Goal: Navigation & Orientation: Find specific page/section

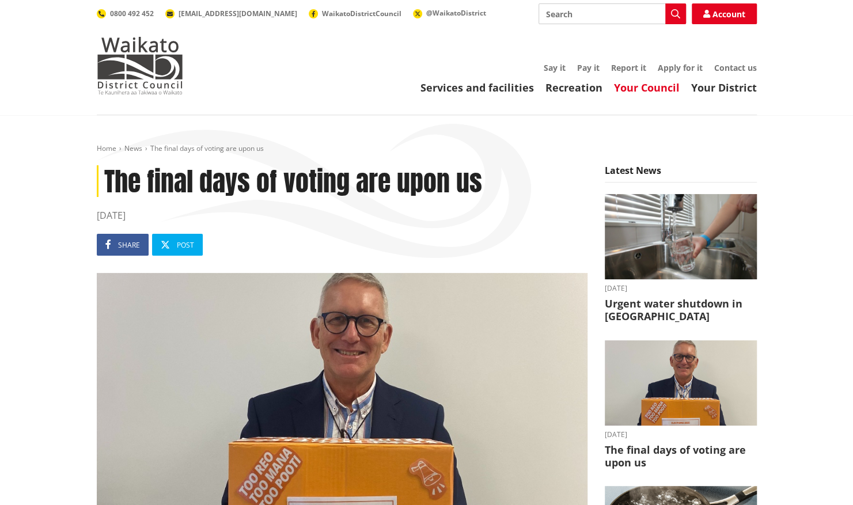
click at [649, 88] on link "Your Council" at bounding box center [647, 88] width 66 height 14
click at [654, 88] on link "Your Council" at bounding box center [647, 88] width 66 height 14
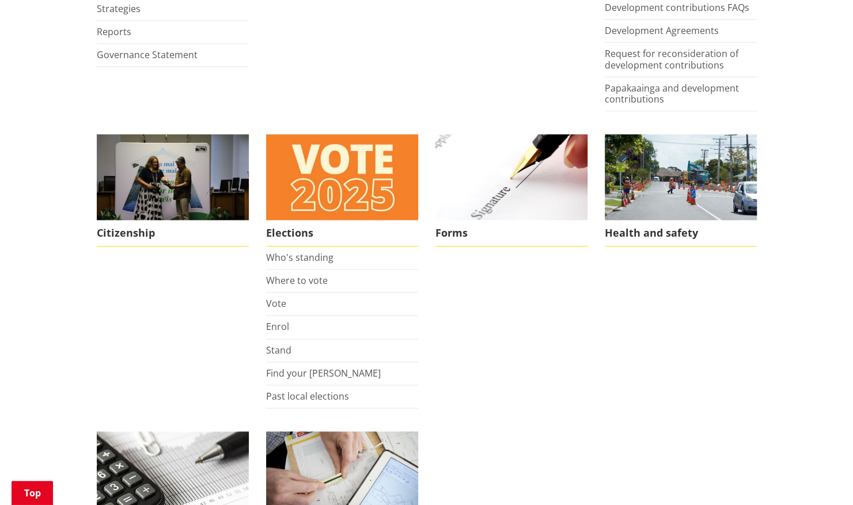
scroll to position [740, 0]
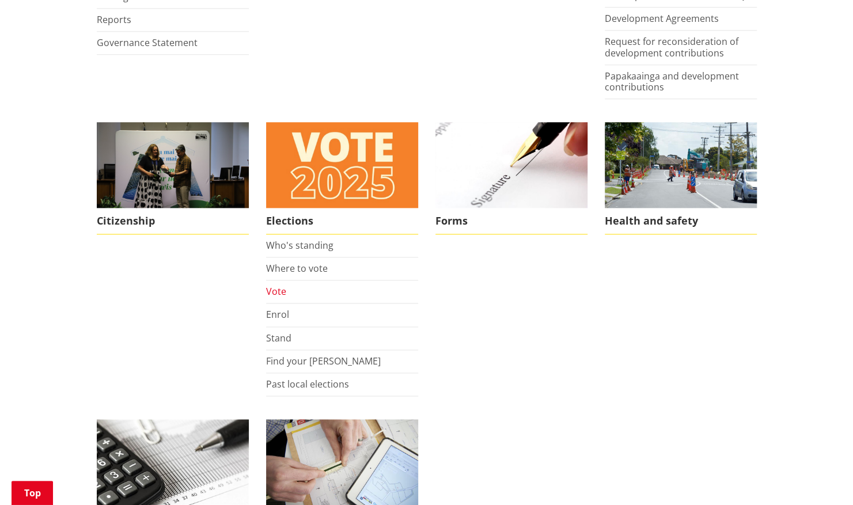
click at [274, 288] on link "Vote" at bounding box center [276, 291] width 20 height 13
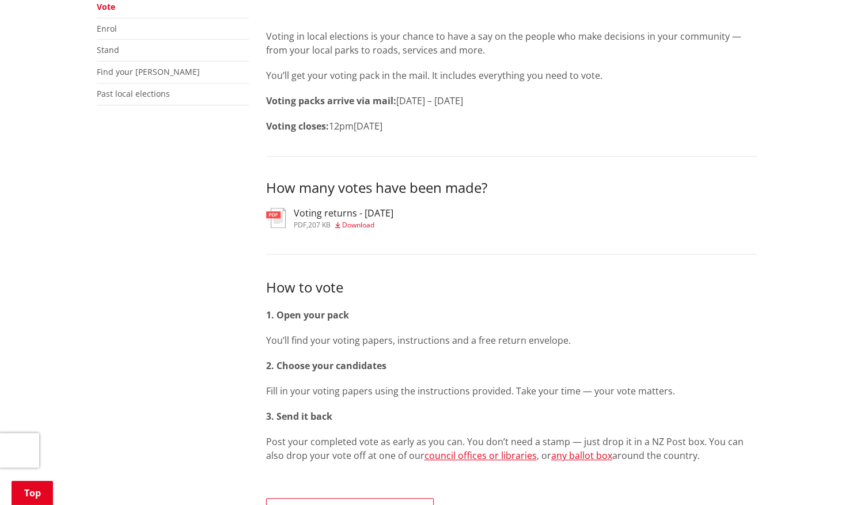
scroll to position [300, 0]
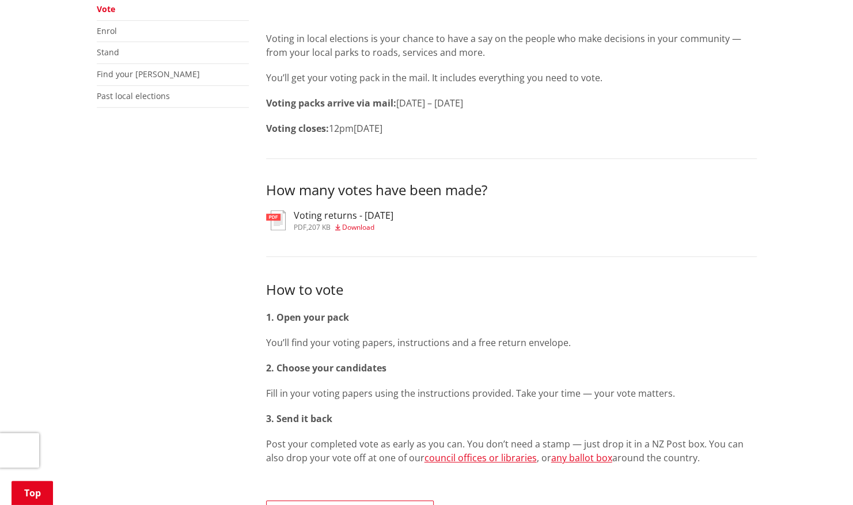
click at [351, 225] on span "Download" at bounding box center [358, 227] width 32 height 10
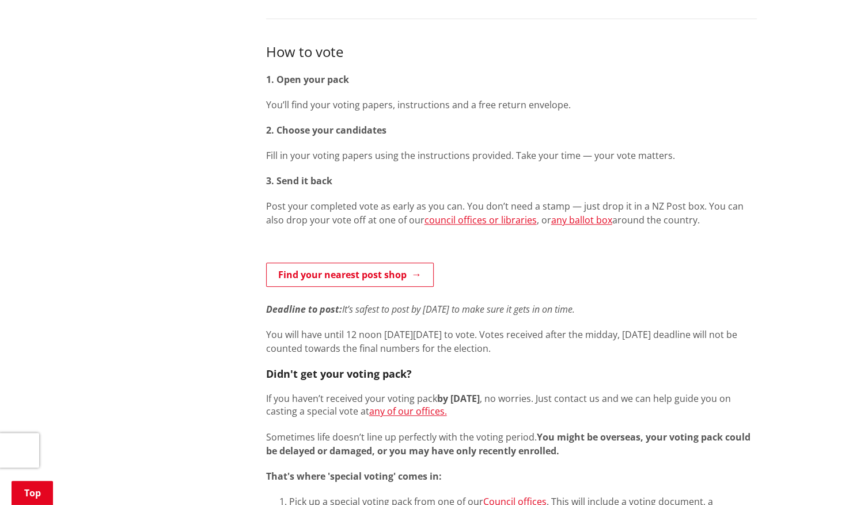
scroll to position [542, 0]
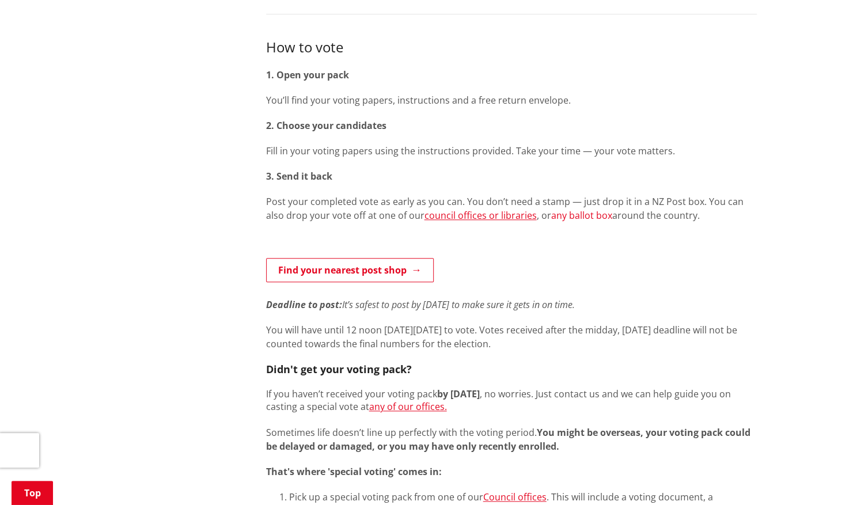
click at [559, 215] on link "any ballot box" at bounding box center [581, 215] width 61 height 13
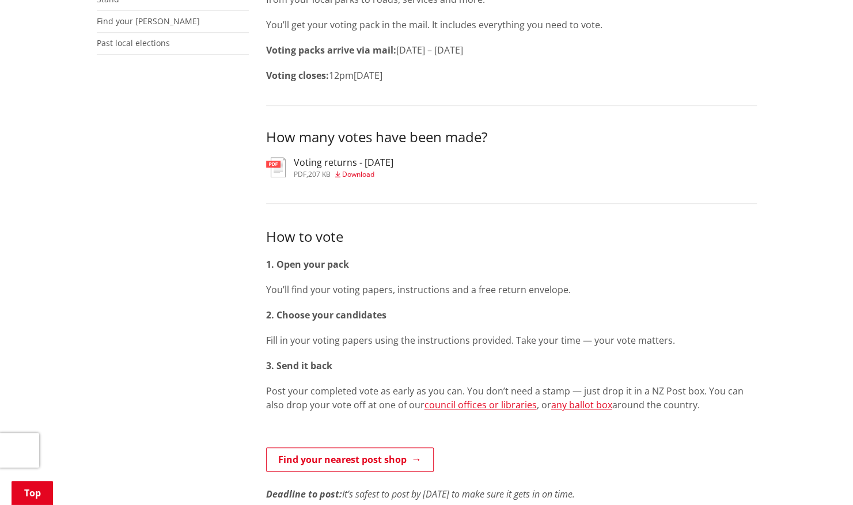
scroll to position [0, 0]
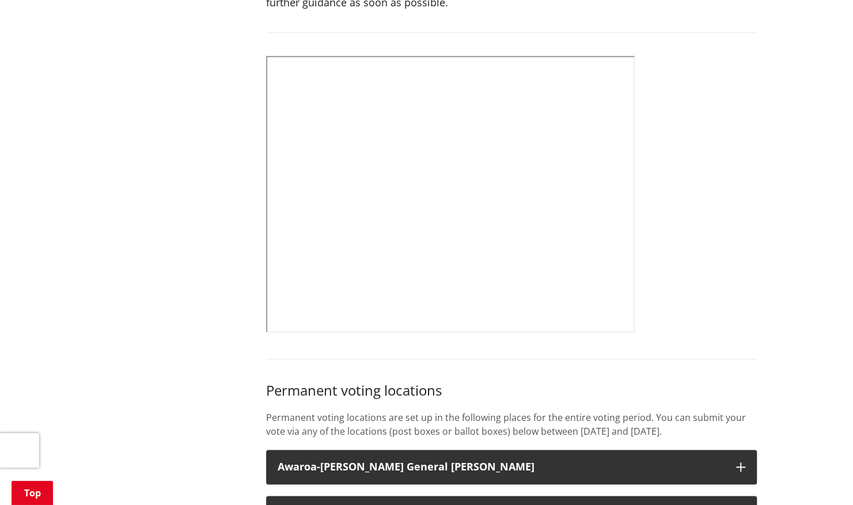
scroll to position [544, 0]
